Goal: Task Accomplishment & Management: Manage account settings

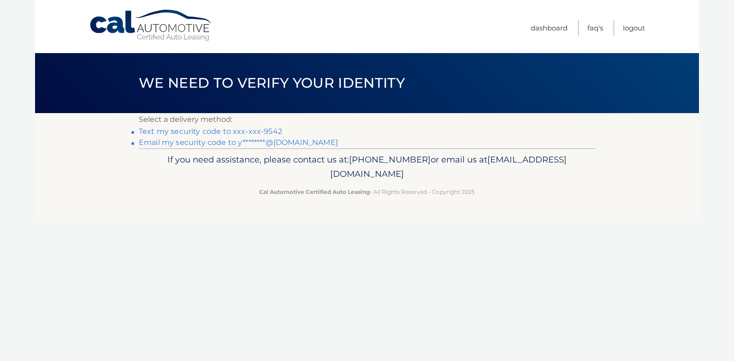
click at [231, 127] on link "Text my security code to xxx-xxx-9542" at bounding box center [210, 131] width 143 height 9
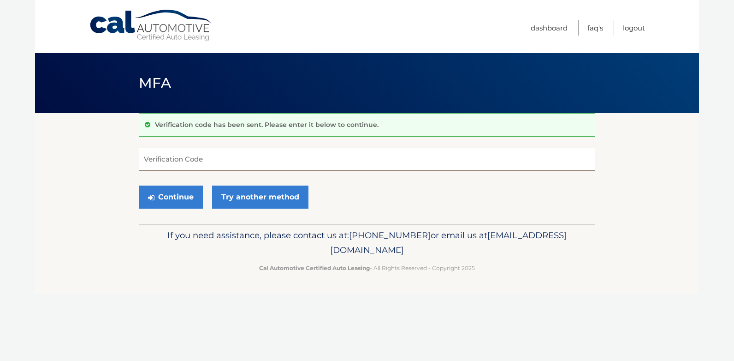
click at [200, 166] on input "Verification Code" at bounding box center [367, 159] width 457 height 23
type input "649285"
click at [190, 201] on button "Continue" at bounding box center [171, 196] width 64 height 23
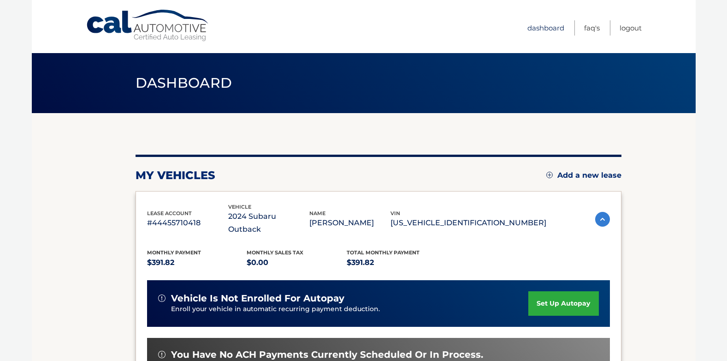
click at [543, 29] on link "Dashboard" at bounding box center [546, 27] width 37 height 15
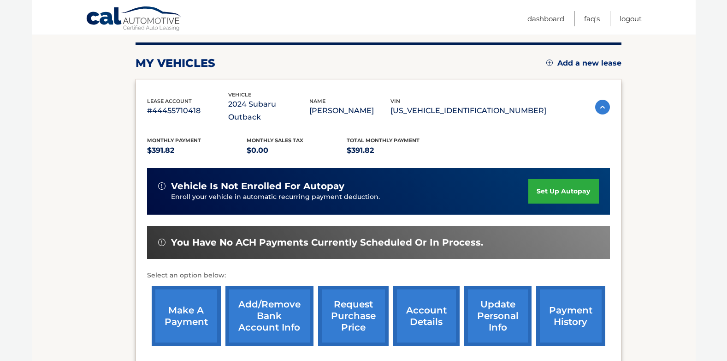
scroll to position [138, 0]
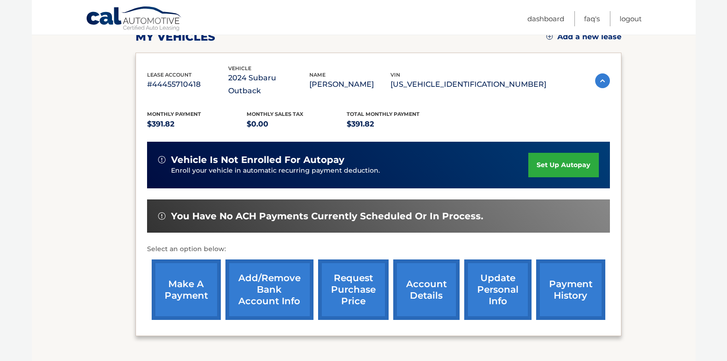
click at [493, 276] on link "update personal info" at bounding box center [497, 289] width 67 height 60
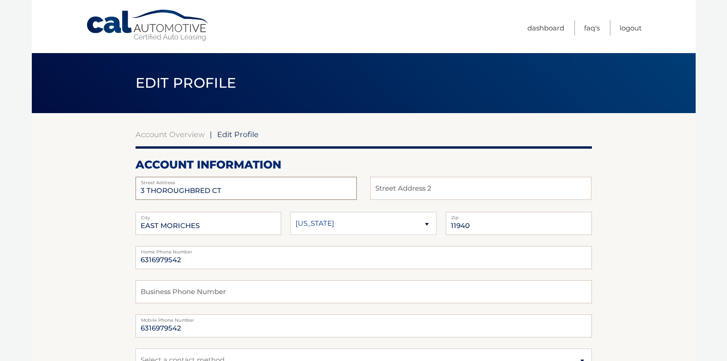
drag, startPoint x: 250, startPoint y: 192, endPoint x: 71, endPoint y: 171, distance: 181.2
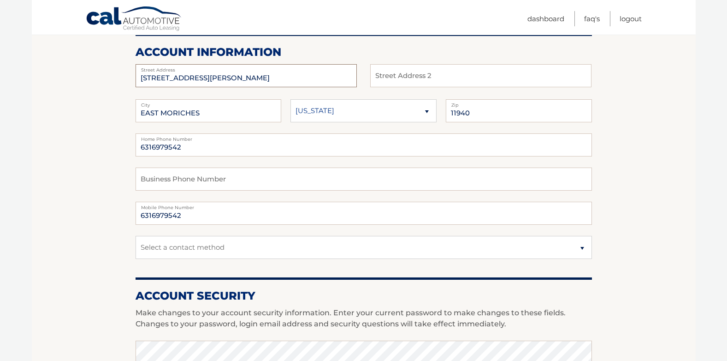
scroll to position [138, 0]
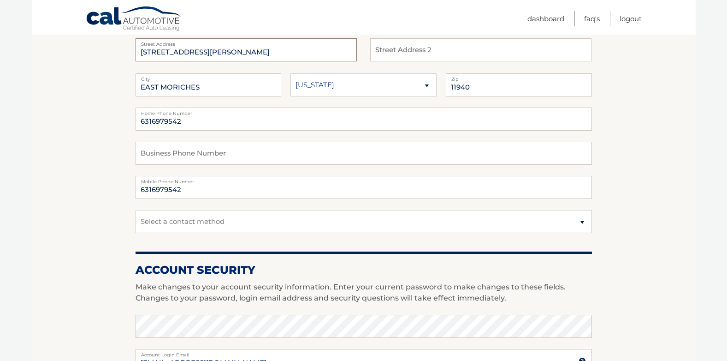
type input "[STREET_ADDRESS][PERSON_NAME]"
click at [276, 226] on select "Select a contact method Mobile Home" at bounding box center [364, 221] width 457 height 23
select select "1"
click at [136, 210] on select "Select a contact method Mobile Home" at bounding box center [364, 221] width 457 height 23
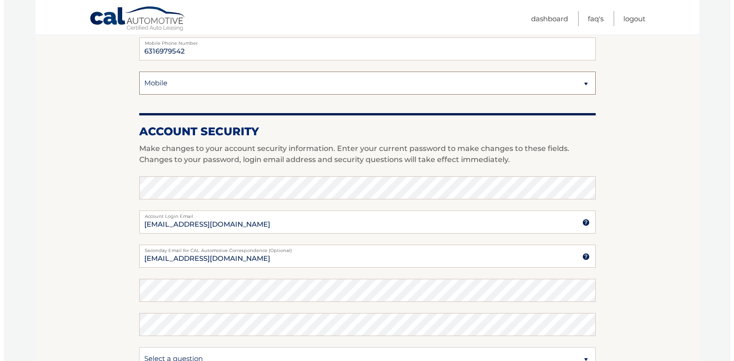
scroll to position [494, 0]
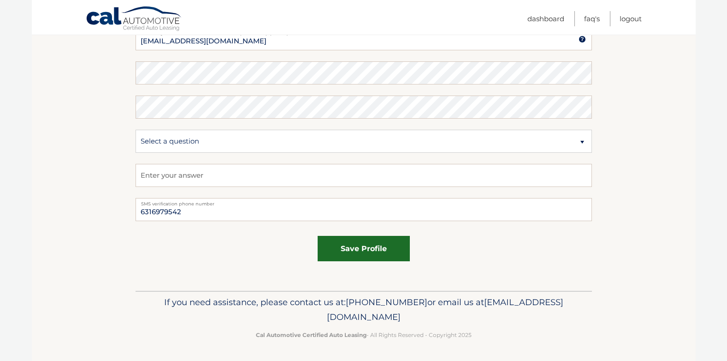
click at [372, 260] on button "save profile" at bounding box center [364, 248] width 92 height 25
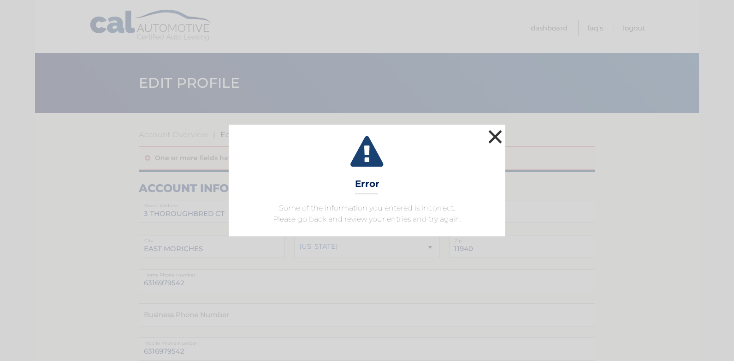
click at [497, 131] on button "×" at bounding box center [495, 136] width 18 height 18
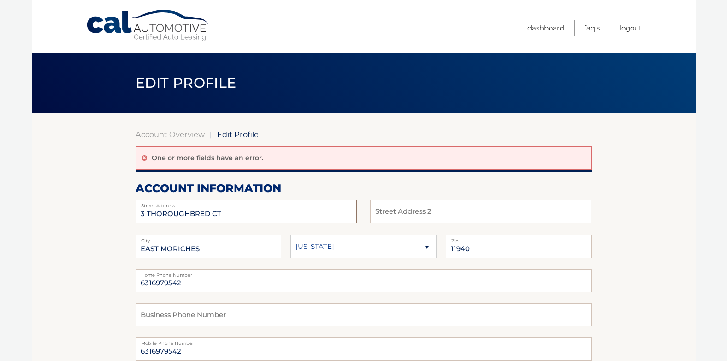
drag, startPoint x: 259, startPoint y: 208, endPoint x: 73, endPoint y: 219, distance: 186.2
type input "252 WALDEN CT"
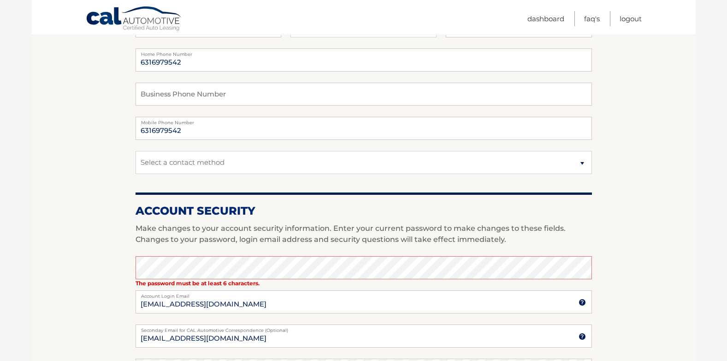
scroll to position [231, 0]
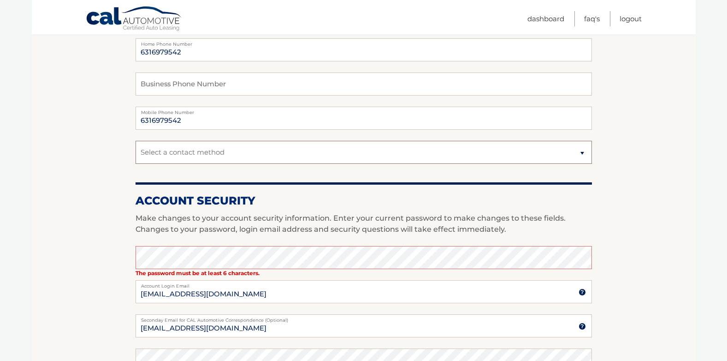
click at [171, 149] on select "Select a contact method Mobile Home" at bounding box center [364, 152] width 457 height 23
select select "1"
click at [136, 141] on select "Select a contact method Mobile Home" at bounding box center [364, 152] width 457 height 23
click at [112, 249] on section "Account Overview | Edit Profile One or more fields have an error. account infor…" at bounding box center [364, 229] width 664 height 695
click at [110, 248] on section "Account Overview | Edit Profile One or more fields have an error. account infor…" at bounding box center [364, 229] width 664 height 695
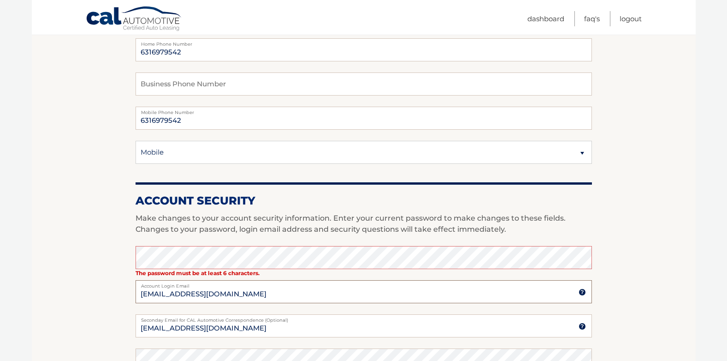
click at [236, 296] on input "[EMAIL_ADDRESS][DOMAIN_NAME]" at bounding box center [364, 291] width 457 height 23
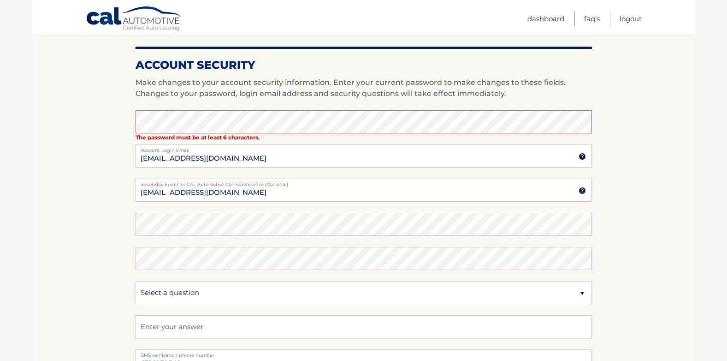
scroll to position [369, 0]
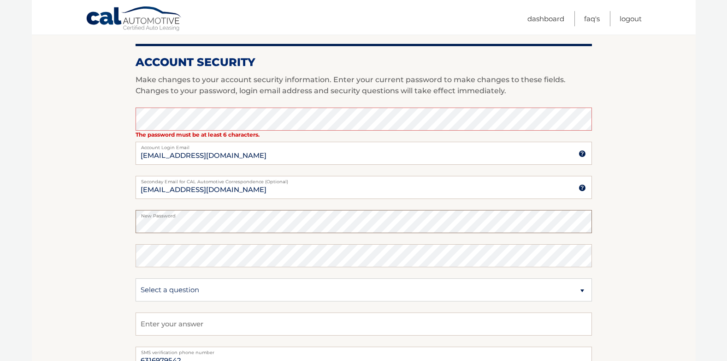
click at [121, 218] on section "Account Overview | Edit Profile One or more fields have an error. account infor…" at bounding box center [364, 91] width 664 height 695
click at [121, 122] on section "Account Overview | Edit Profile One or more fields have an error. account infor…" at bounding box center [364, 91] width 664 height 695
click at [119, 123] on section "Account Overview | Edit Profile One or more fields have an error. account infor…" at bounding box center [364, 91] width 664 height 695
click at [105, 126] on section "Account Overview | Edit Profile One or more fields have an error. account infor…" at bounding box center [364, 91] width 664 height 695
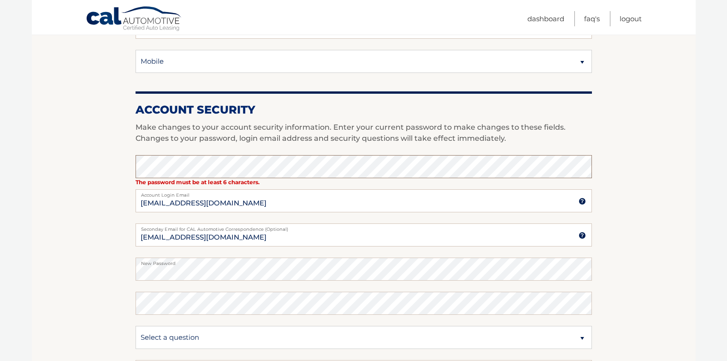
scroll to position [333, 0]
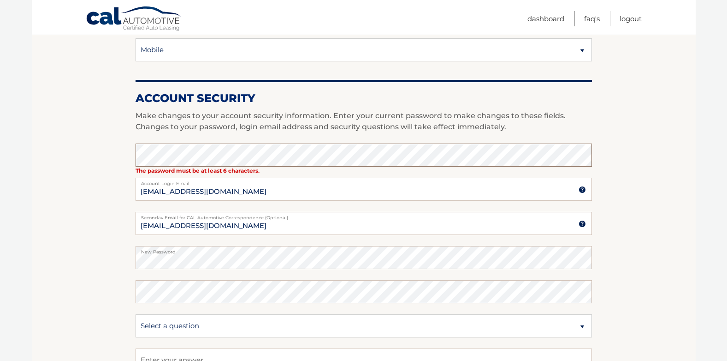
click at [109, 146] on section "Account Overview | Edit Profile One or more fields have an error. account infor…" at bounding box center [364, 127] width 664 height 695
click at [111, 152] on section "Account Overview | Edit Profile One or more fields have an error. account infor…" at bounding box center [364, 127] width 664 height 695
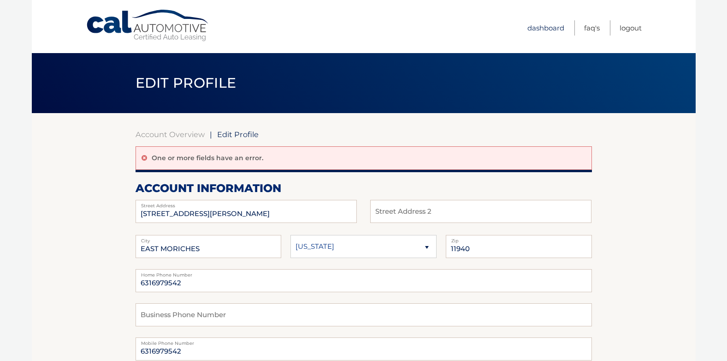
click at [551, 27] on link "Dashboard" at bounding box center [546, 27] width 37 height 15
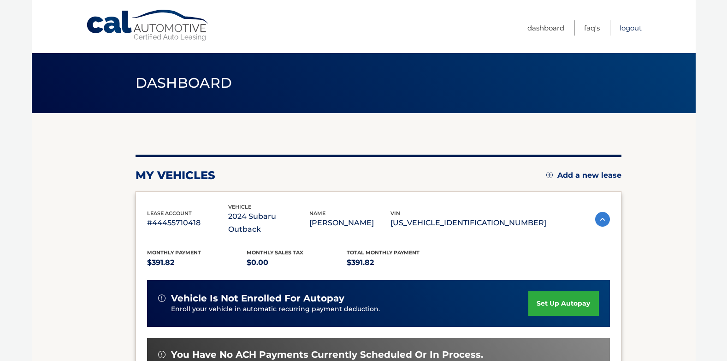
click at [633, 31] on link "Logout" at bounding box center [631, 27] width 22 height 15
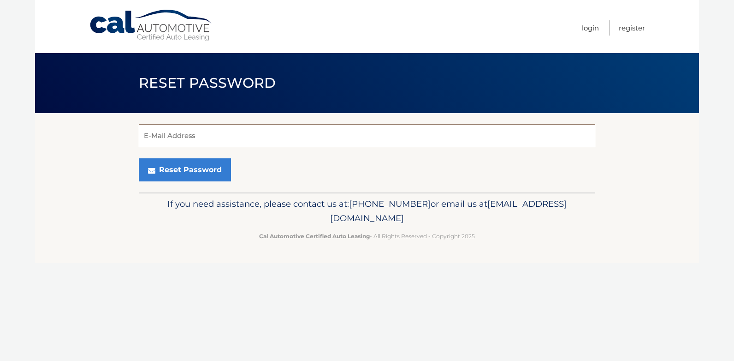
click at [233, 130] on input "E-Mail Address" at bounding box center [367, 135] width 457 height 23
type input "[EMAIL_ADDRESS][DOMAIN_NAME]"
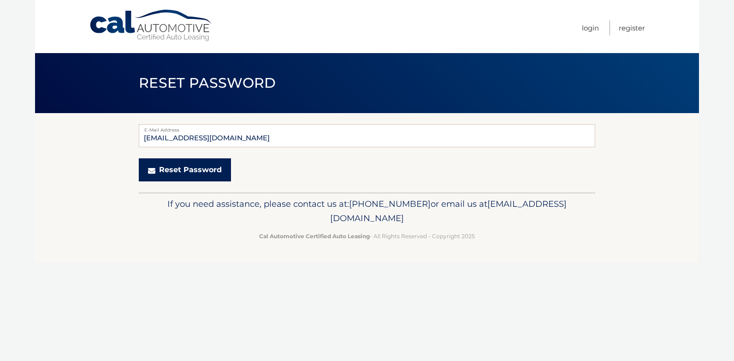
click at [173, 169] on button "Reset Password" at bounding box center [185, 169] width 92 height 23
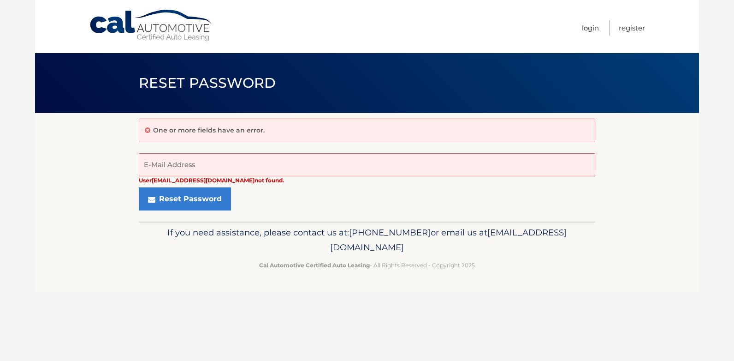
click at [244, 125] on div "One or more fields have an error." at bounding box center [367, 131] width 457 height 24
click at [239, 135] on div "One or more fields have an error." at bounding box center [367, 131] width 457 height 24
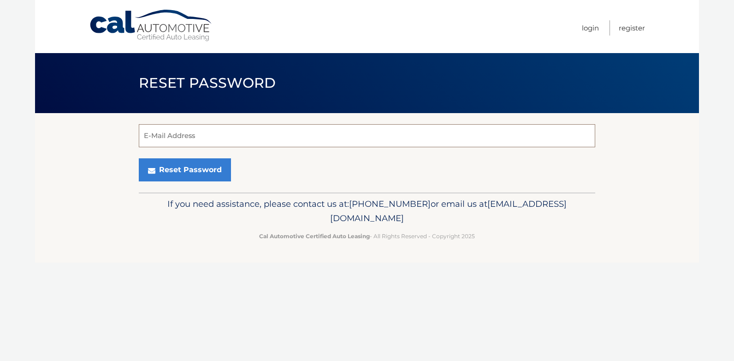
click at [182, 137] on input "E-Mail Address" at bounding box center [367, 135] width 457 height 23
type input "[EMAIL_ADDRESS][DOMAIN_NAME]"
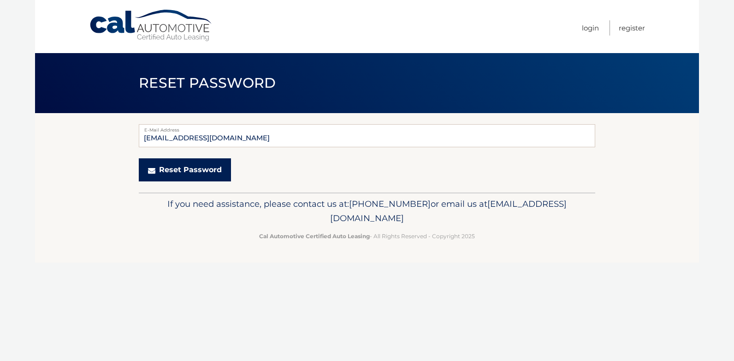
click at [196, 173] on button "Reset Password" at bounding box center [185, 169] width 92 height 23
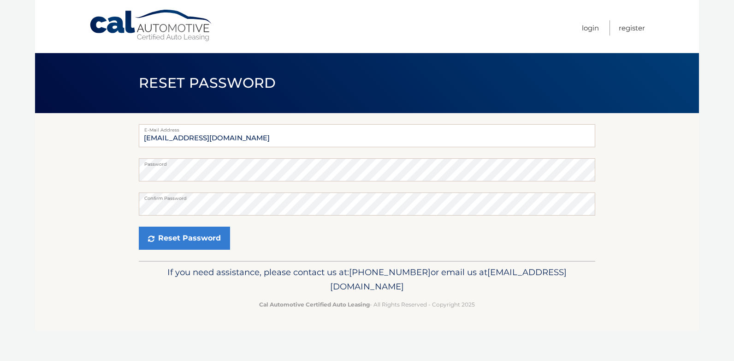
click at [516, 227] on div "Reset Password" at bounding box center [367, 237] width 457 height 23
click at [215, 245] on button "Reset Password" at bounding box center [184, 237] width 91 height 23
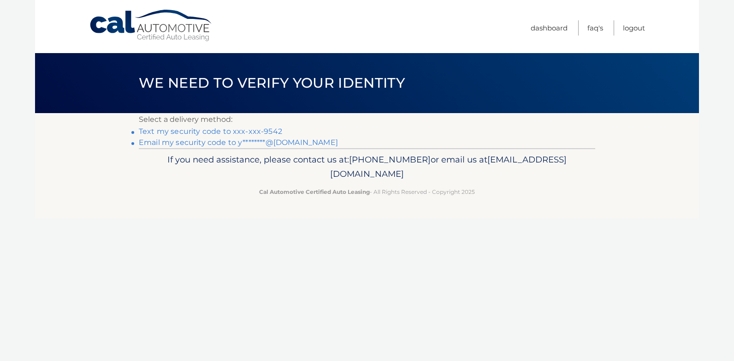
click at [257, 131] on link "Text my security code to xxx-xxx-9542" at bounding box center [210, 131] width 143 height 9
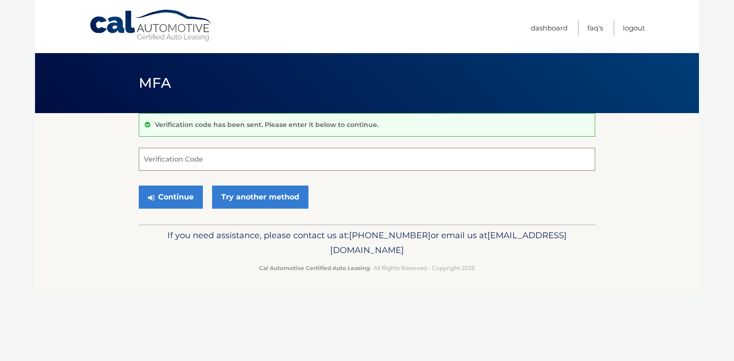
click at [226, 153] on input "Verification Code" at bounding box center [367, 159] width 457 height 23
type input "270180"
click at [139, 185] on button "Continue" at bounding box center [171, 196] width 64 height 23
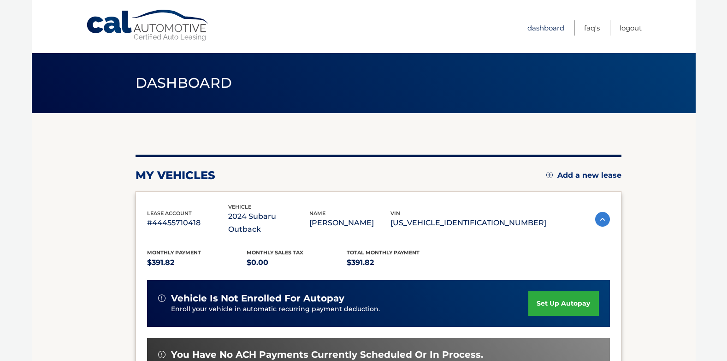
click at [551, 24] on link "Dashboard" at bounding box center [546, 27] width 37 height 15
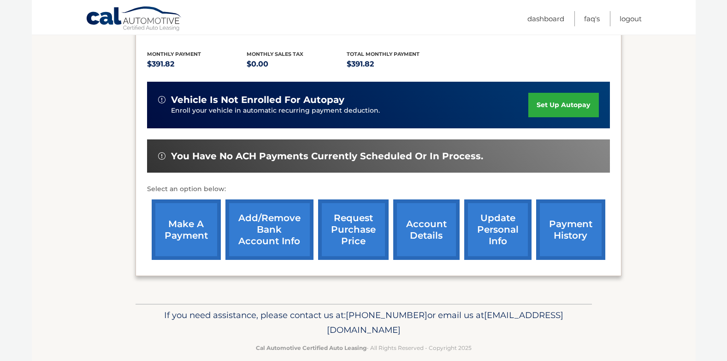
click at [489, 223] on link "update personal info" at bounding box center [497, 229] width 67 height 60
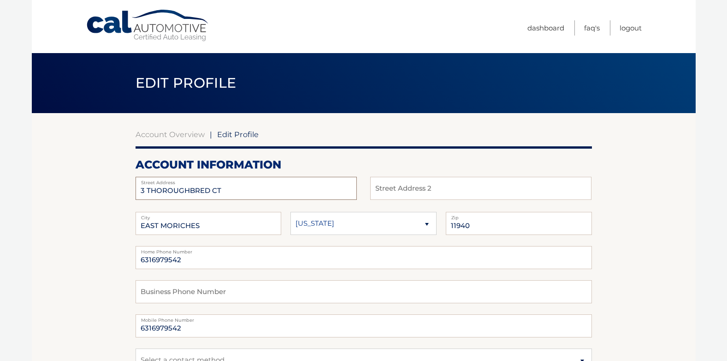
drag, startPoint x: 274, startPoint y: 190, endPoint x: -2, endPoint y: 183, distance: 276.4
click at [0, 183] on html "Cal Automotive Menu Dashboard FAQ's Logout |" at bounding box center [363, 180] width 727 height 361
type input "[STREET_ADDRESS][PERSON_NAME]"
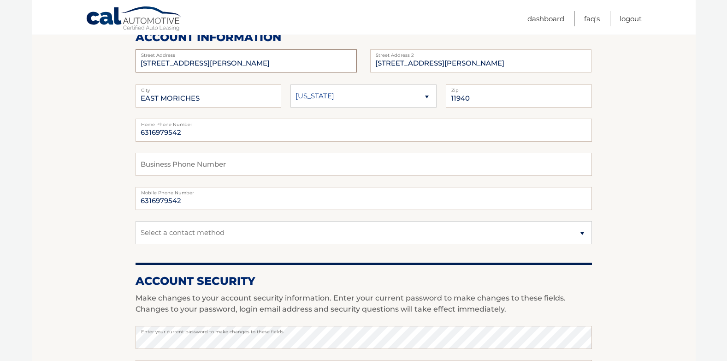
scroll to position [138, 0]
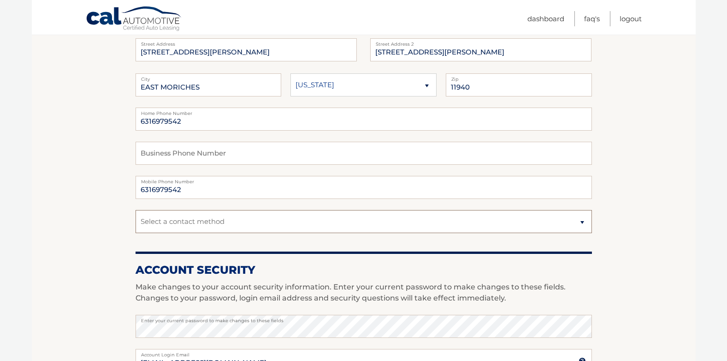
click at [166, 220] on select "Select a contact method Mobile Home" at bounding box center [364, 221] width 457 height 23
select select "1"
click at [136, 210] on select "Select a contact method Mobile Home" at bounding box center [364, 221] width 457 height 23
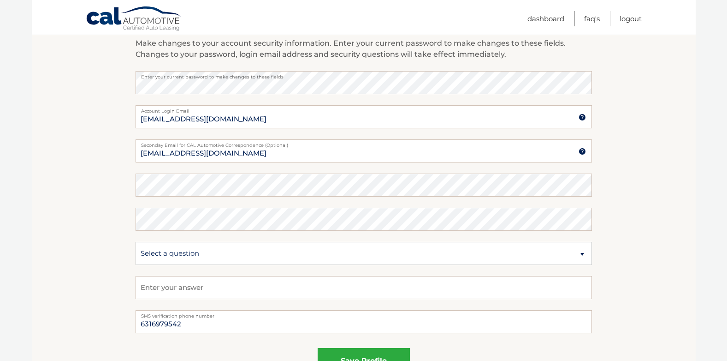
scroll to position [356, 0]
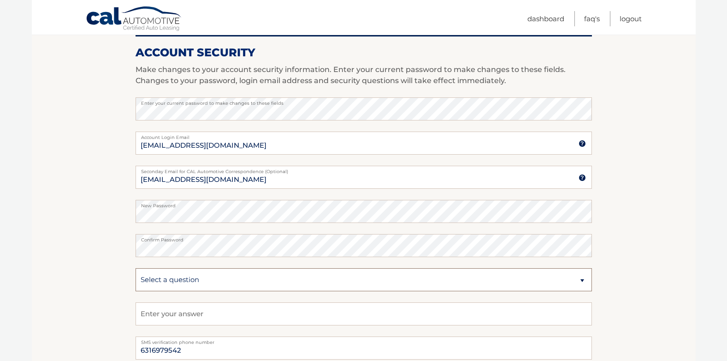
click at [561, 274] on select "Select a question What was the name of your elementary school? What is your mot…" at bounding box center [364, 279] width 457 height 23
select select "2"
click at [136, 268] on select "Select a question What was the name of your elementary school? What is your mot…" at bounding box center [364, 279] width 457 height 23
click at [197, 319] on input "text" at bounding box center [364, 313] width 457 height 23
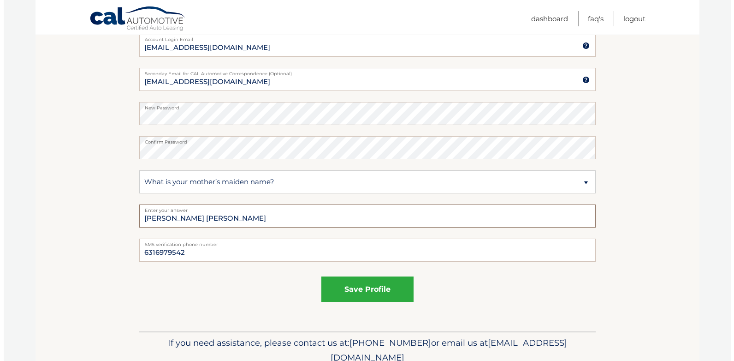
scroll to position [494, 0]
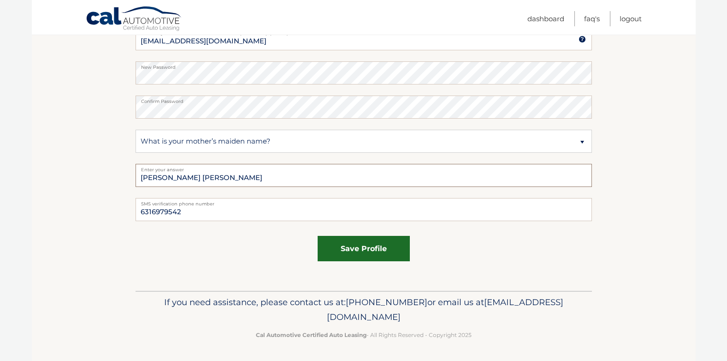
type input "[PERSON_NAME] [PERSON_NAME]"
click at [374, 257] on button "save profile" at bounding box center [364, 248] width 92 height 25
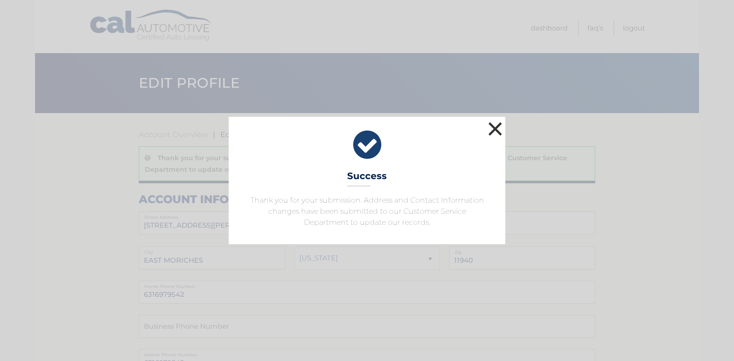
click at [493, 132] on button "×" at bounding box center [495, 128] width 18 height 18
